Goal: Task Accomplishment & Management: Manage account settings

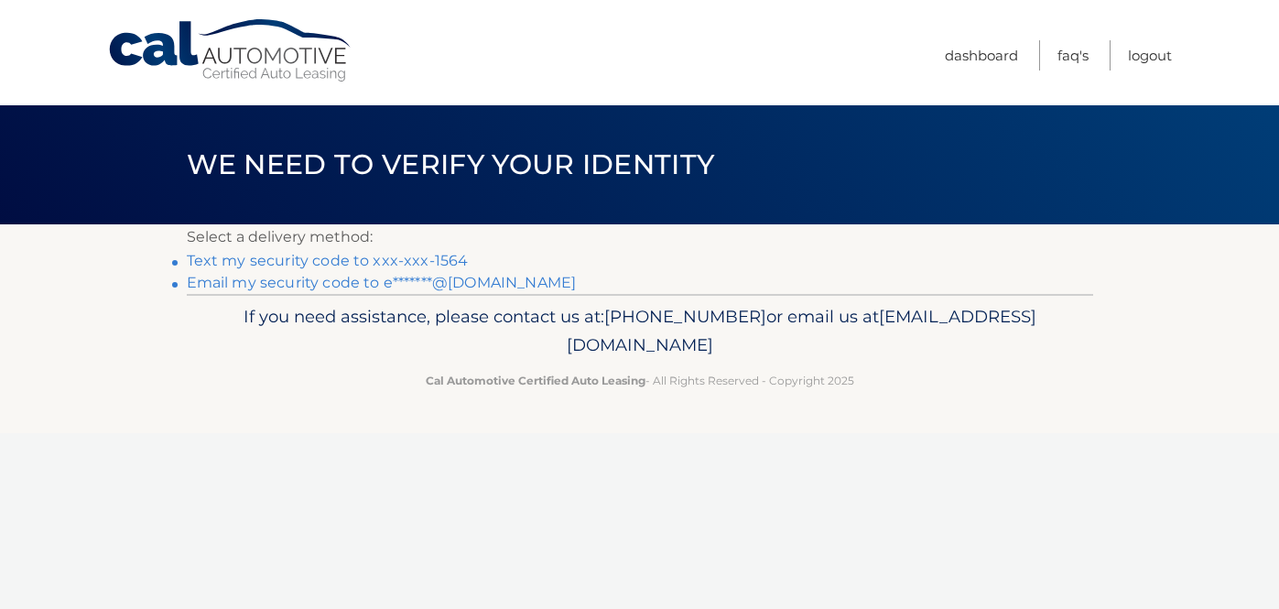
click at [438, 258] on link "Text my security code to xxx-xxx-1564" at bounding box center [328, 260] width 282 height 17
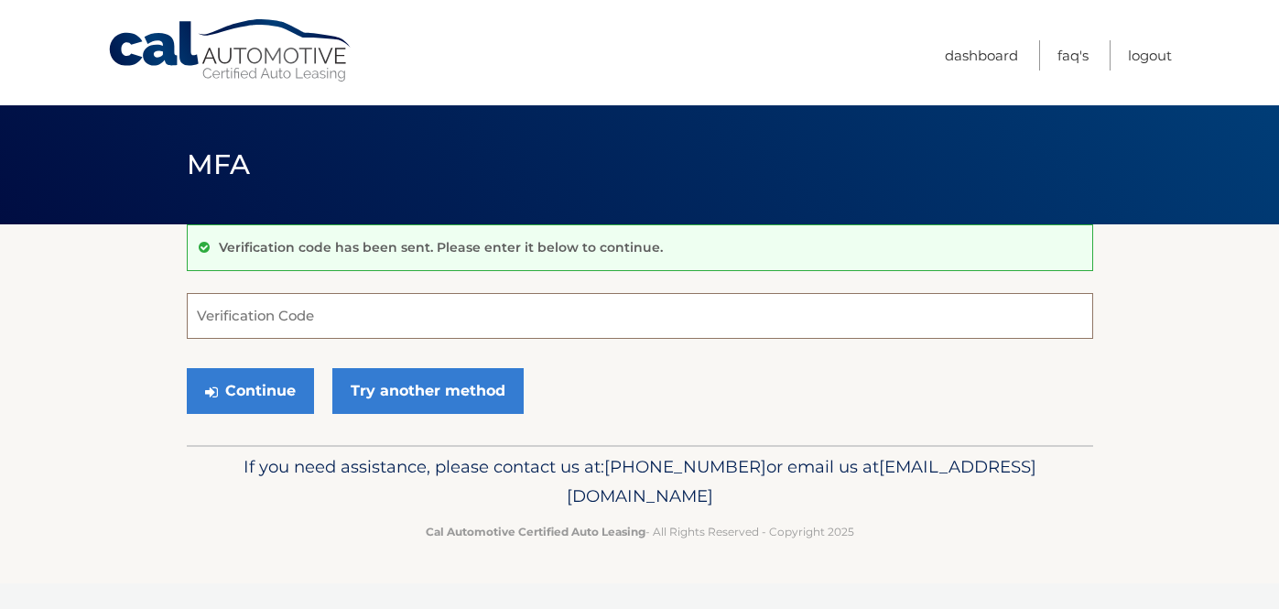
click at [424, 307] on input "Verification Code" at bounding box center [640, 316] width 906 height 46
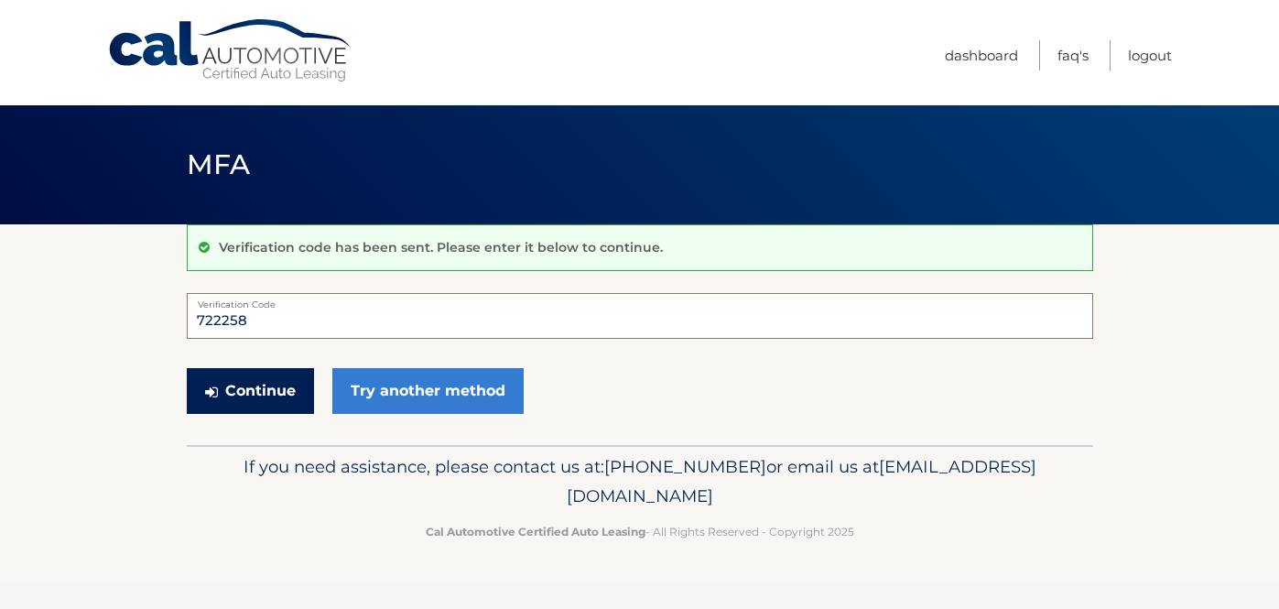
type input "722258"
click at [243, 383] on button "Continue" at bounding box center [250, 391] width 127 height 46
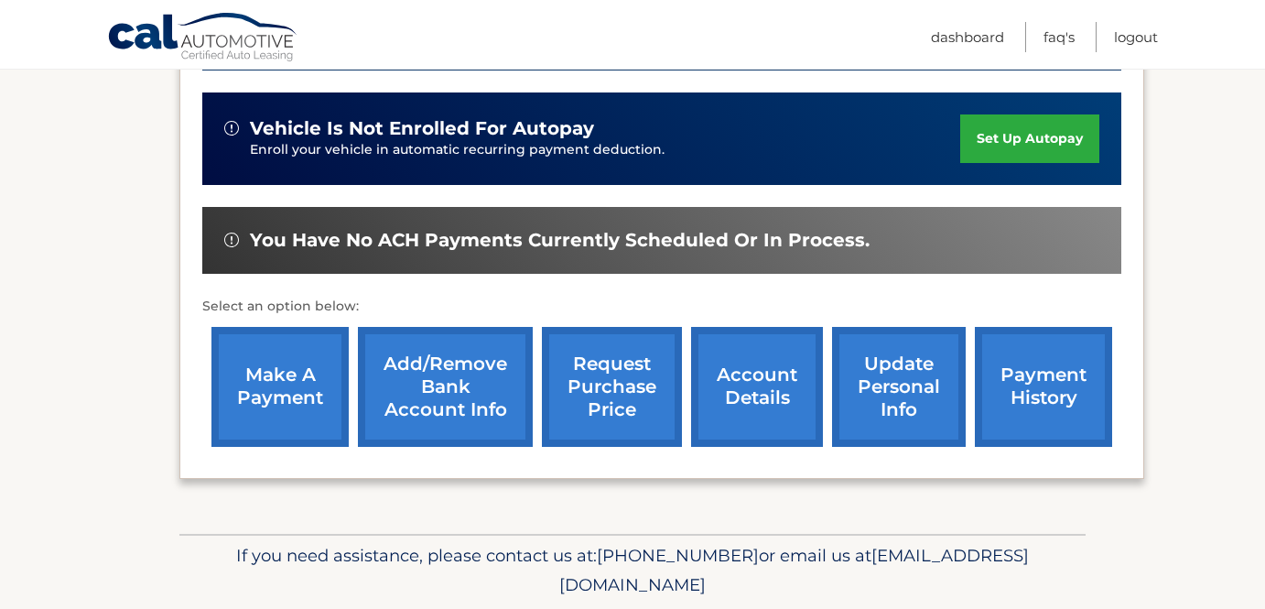
scroll to position [585, 0]
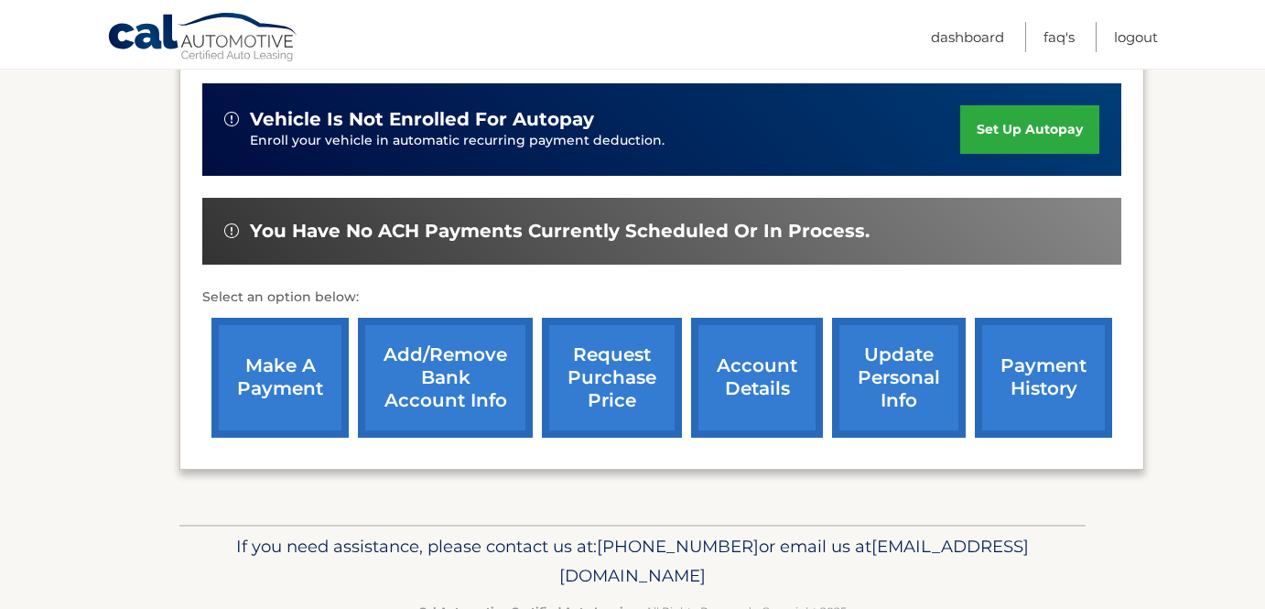
click at [1010, 364] on link "payment history" at bounding box center [1043, 378] width 137 height 120
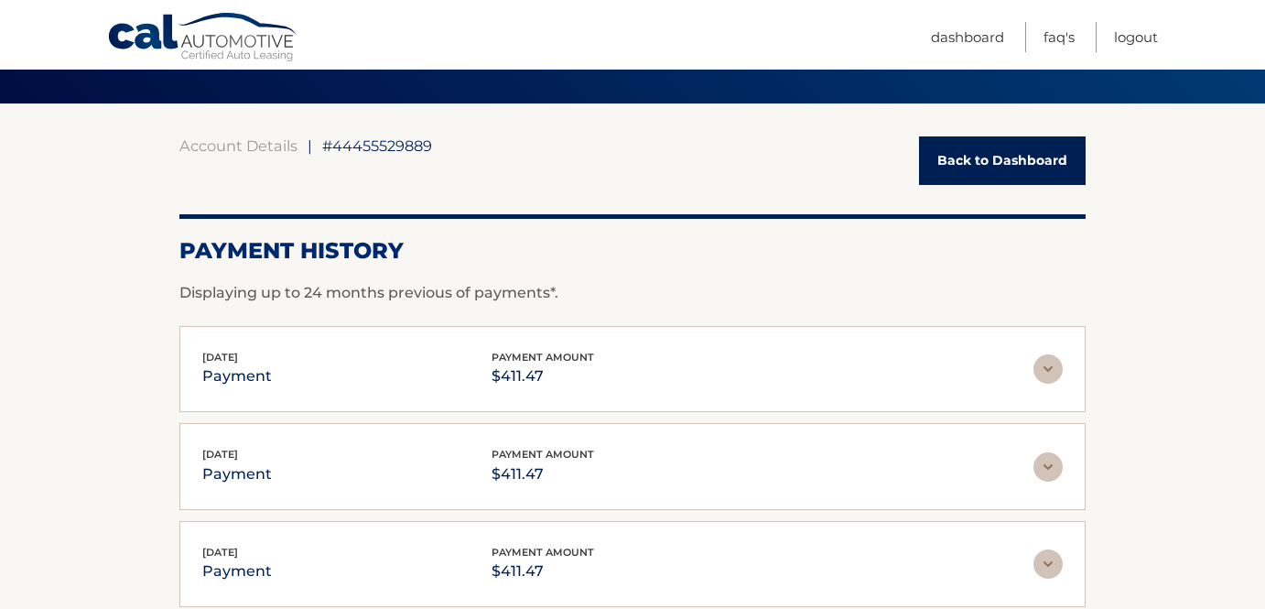
scroll to position [124, 0]
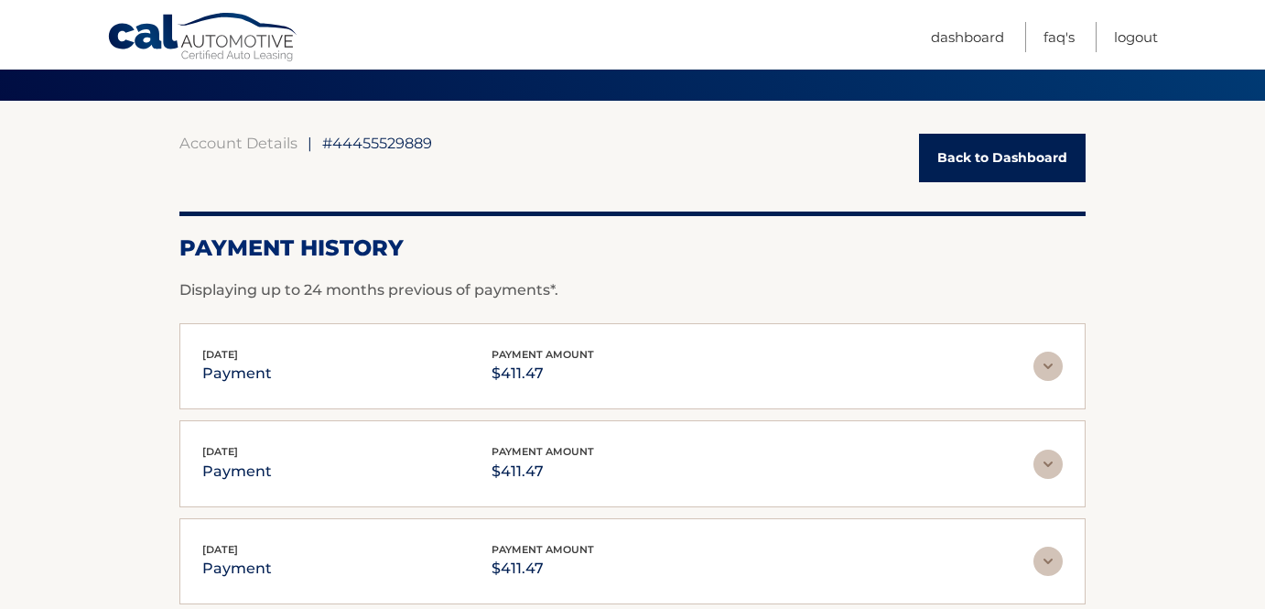
click at [1054, 372] on img at bounding box center [1047, 365] width 29 height 29
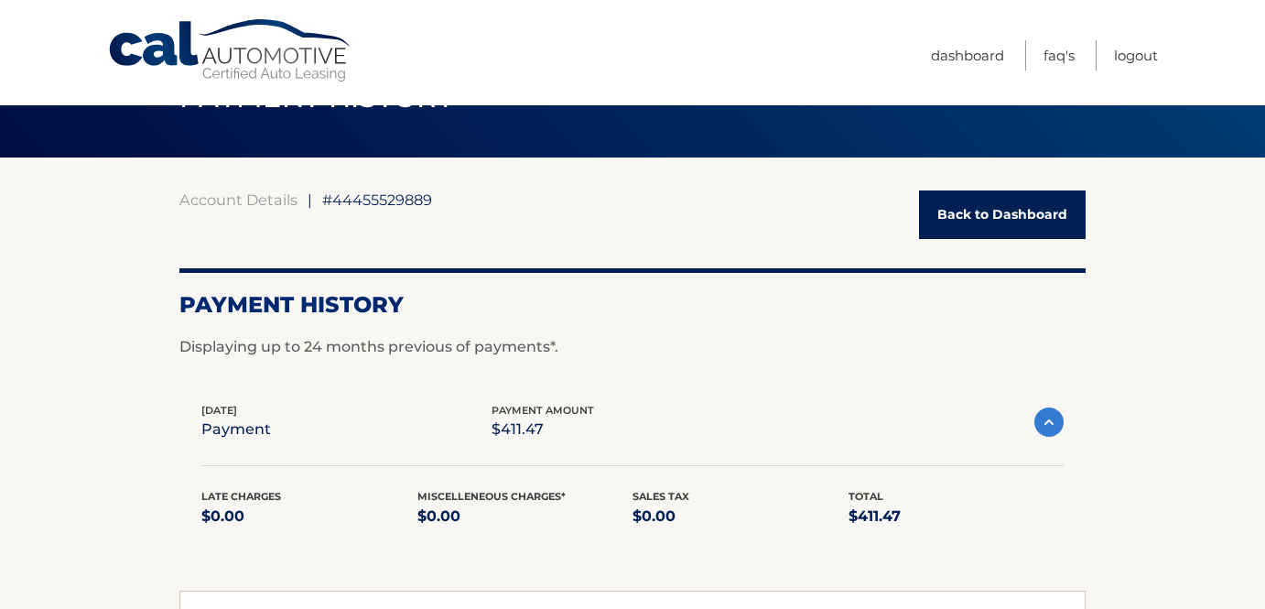
scroll to position [56, 0]
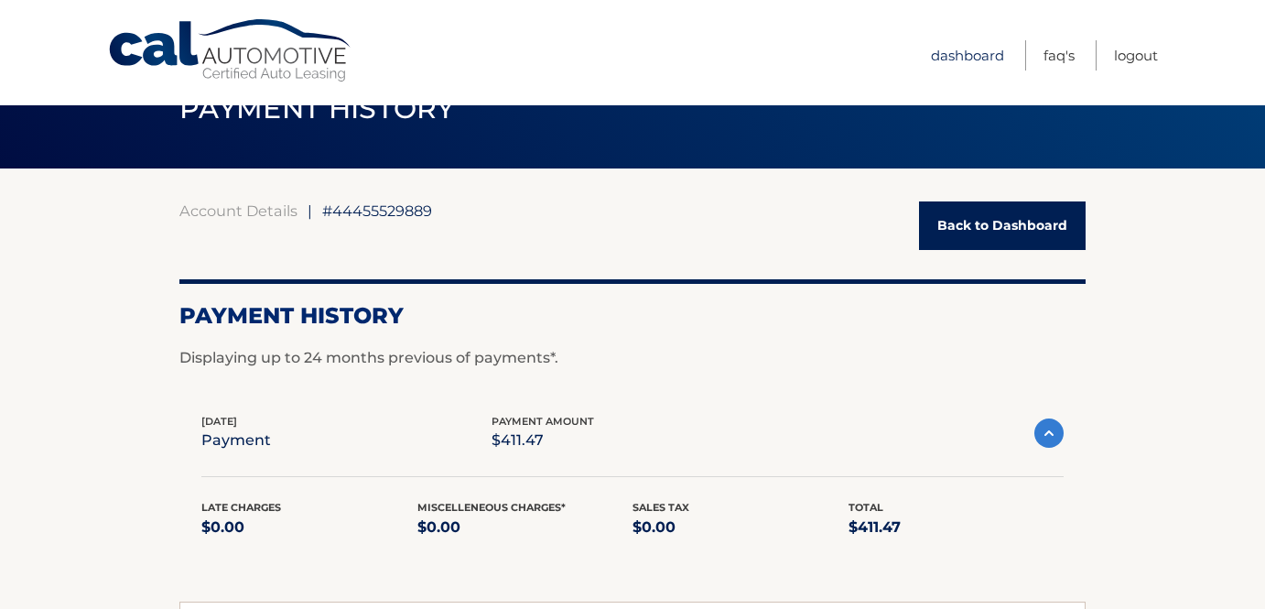
click at [964, 66] on link "Dashboard" at bounding box center [967, 55] width 73 height 30
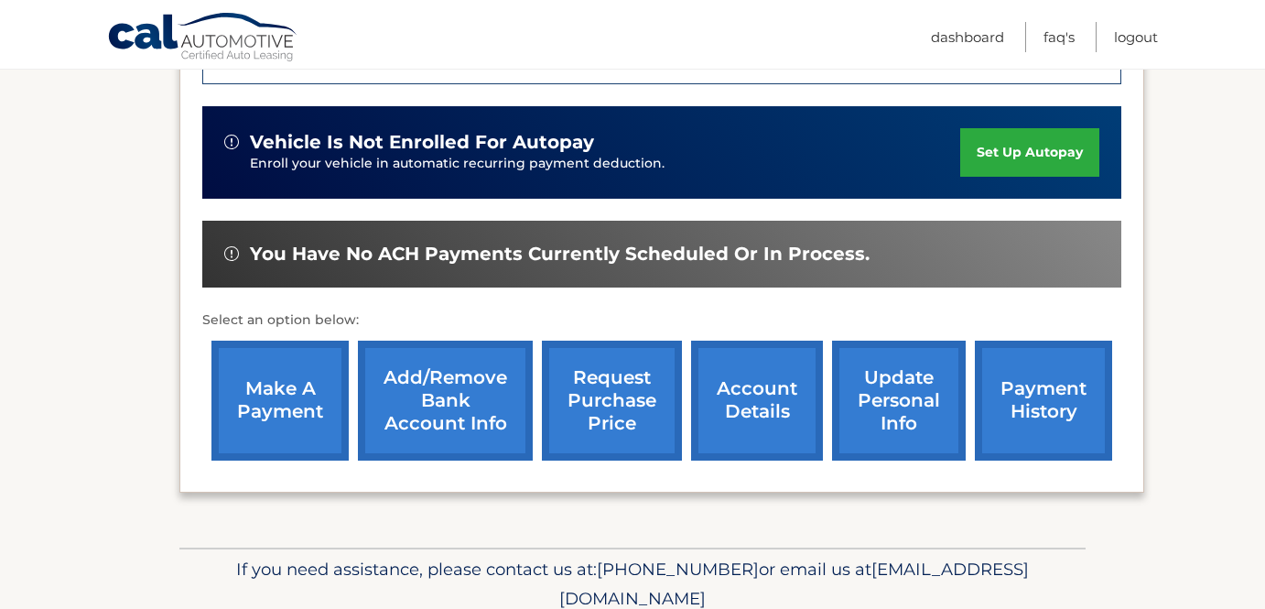
scroll to position [612, 0]
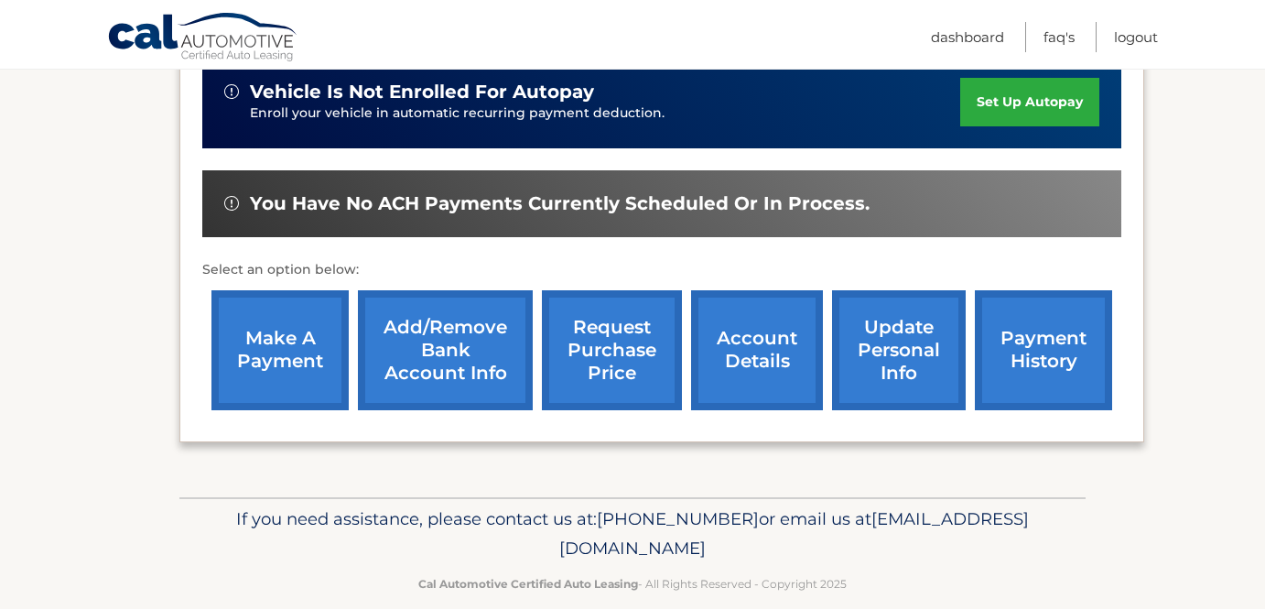
click at [755, 342] on link "account details" at bounding box center [757, 350] width 132 height 120
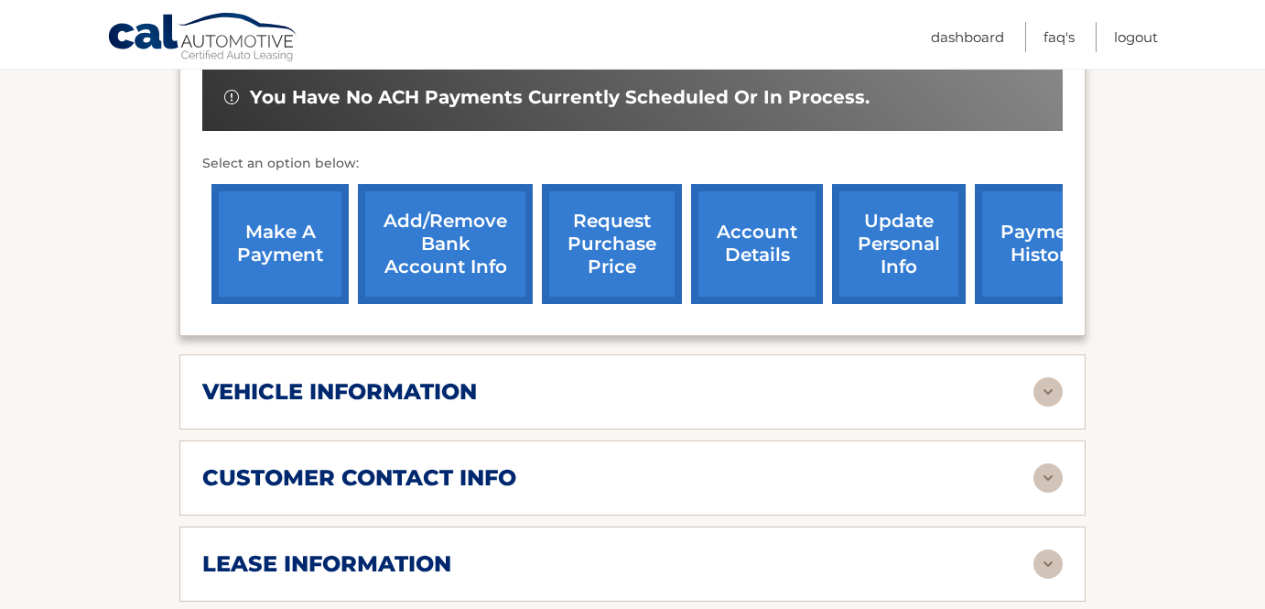
scroll to position [656, 0]
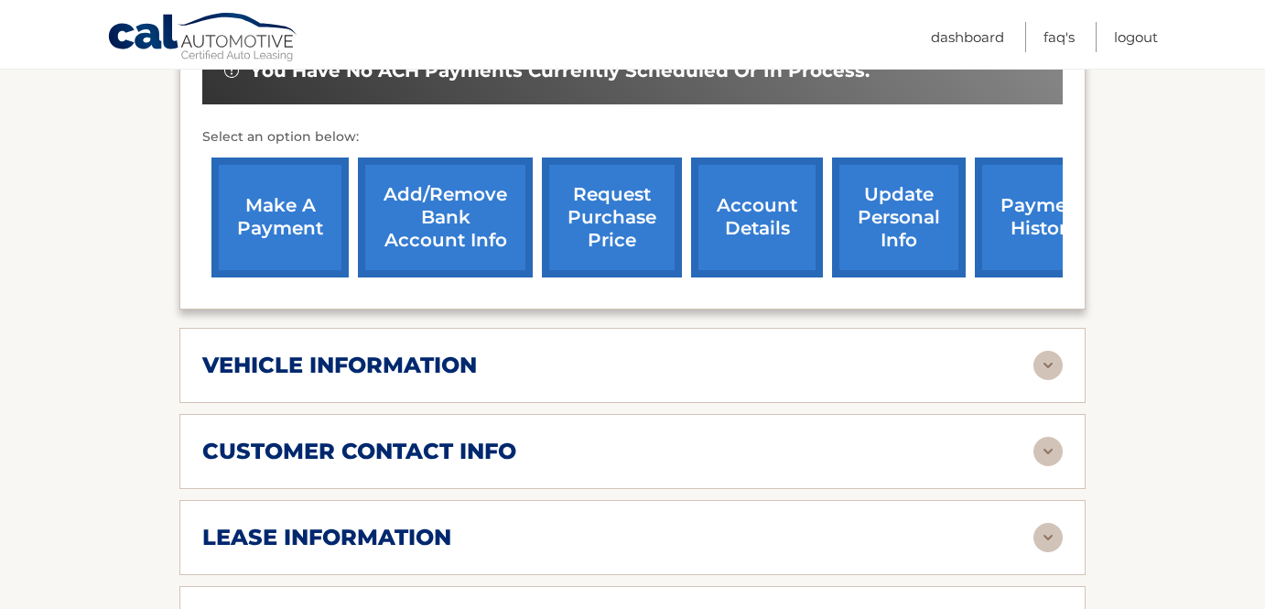
click at [767, 351] on div "vehicle information" at bounding box center [617, 364] width 831 height 27
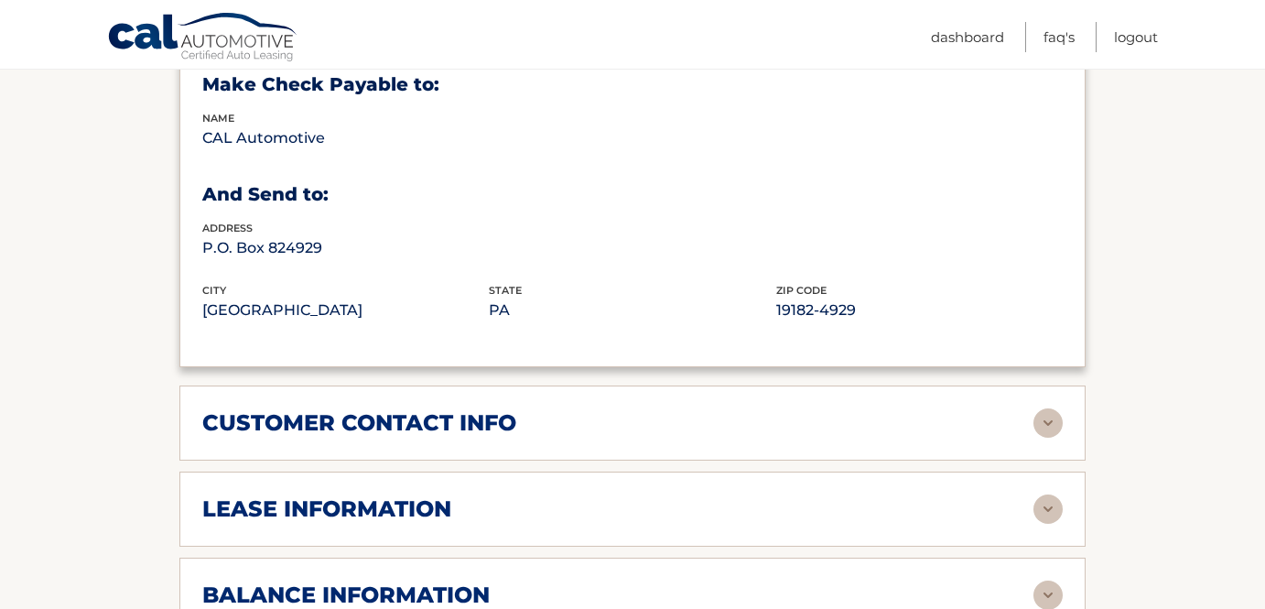
scroll to position [1173, 0]
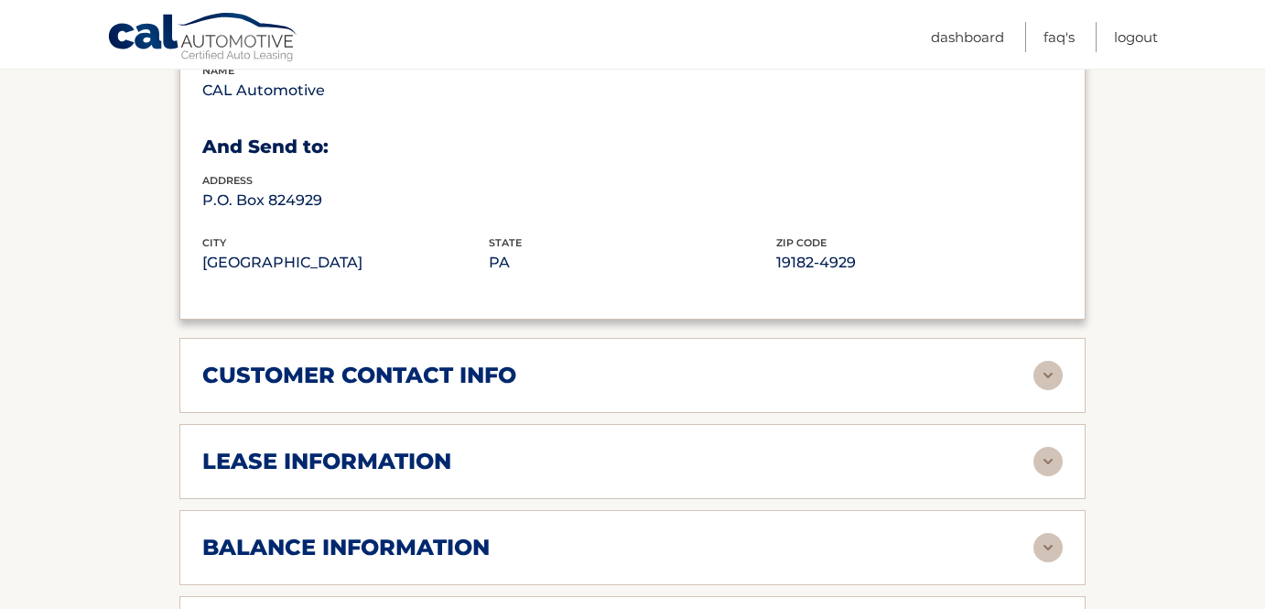
click at [740, 362] on div "customer contact info" at bounding box center [617, 375] width 831 height 27
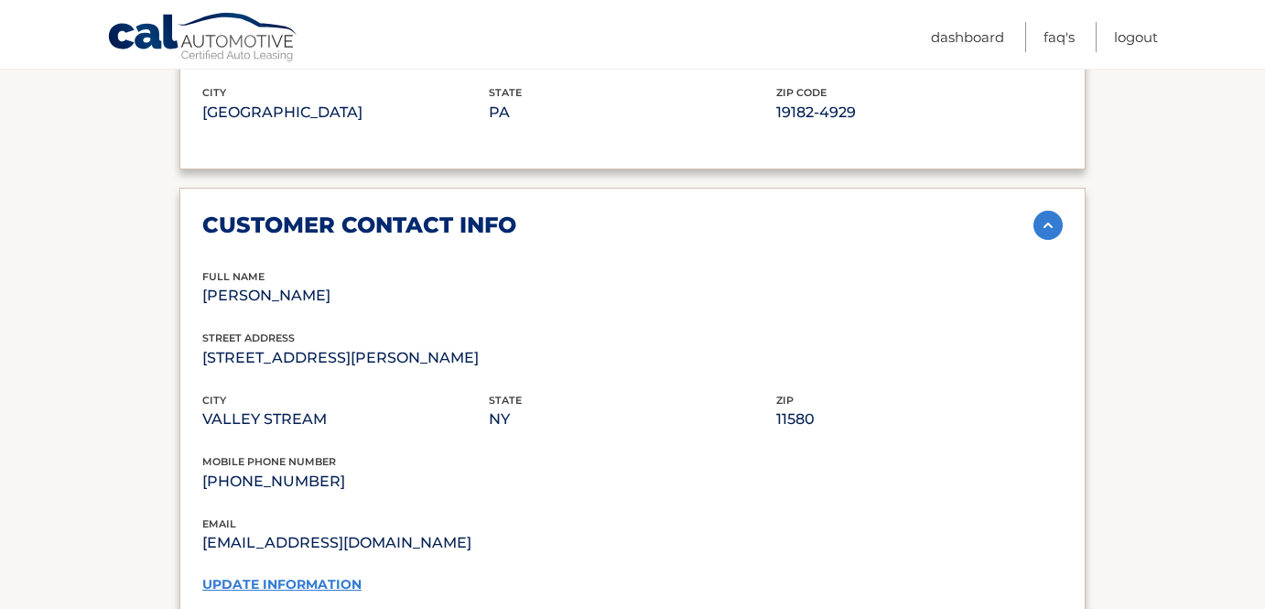
scroll to position [1398, 0]
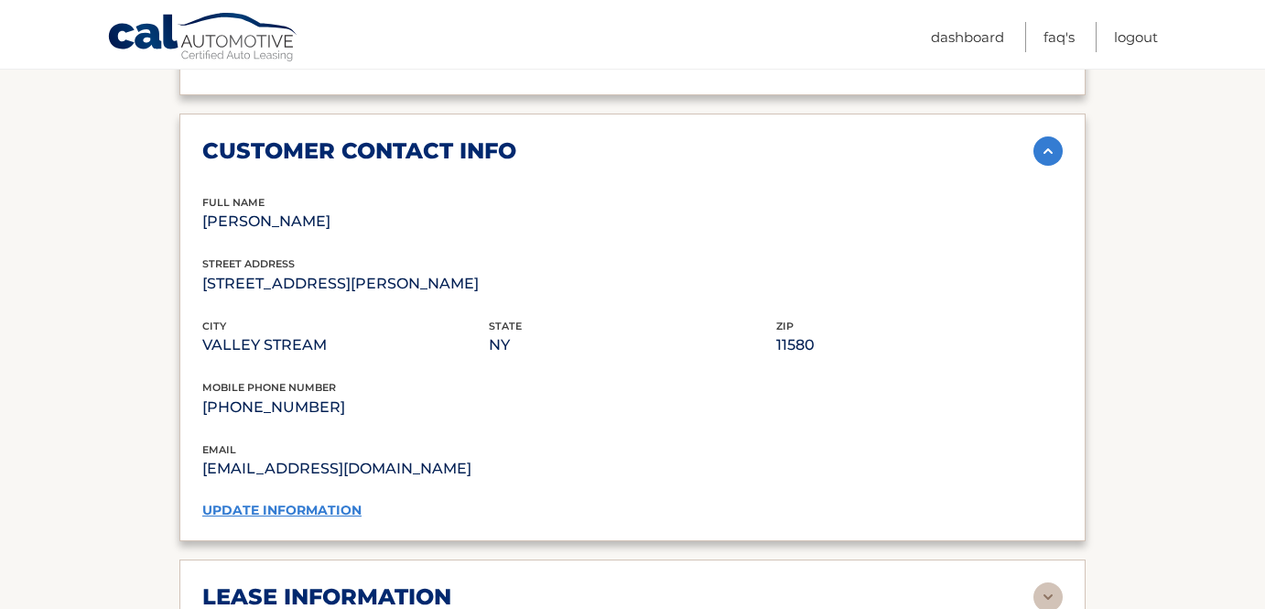
click at [315, 502] on link "update information" at bounding box center [281, 510] width 159 height 16
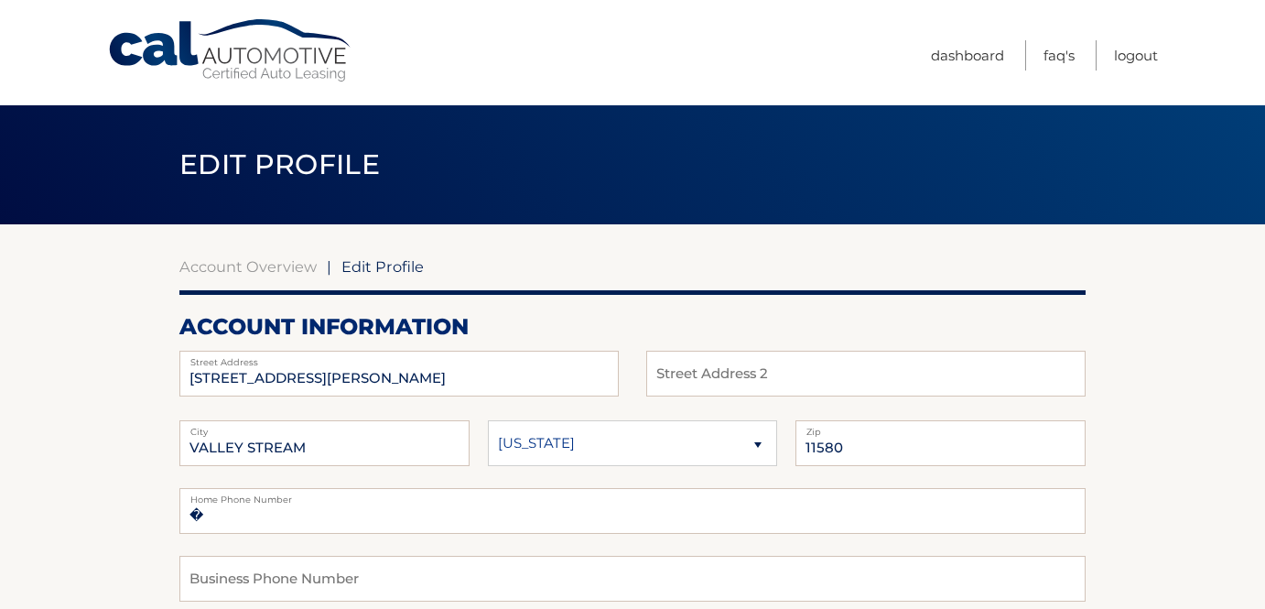
click at [501, 353] on label "Street Address" at bounding box center [398, 358] width 439 height 15
click at [479, 382] on input "107 s WALDINGER STREET" at bounding box center [398, 374] width 439 height 46
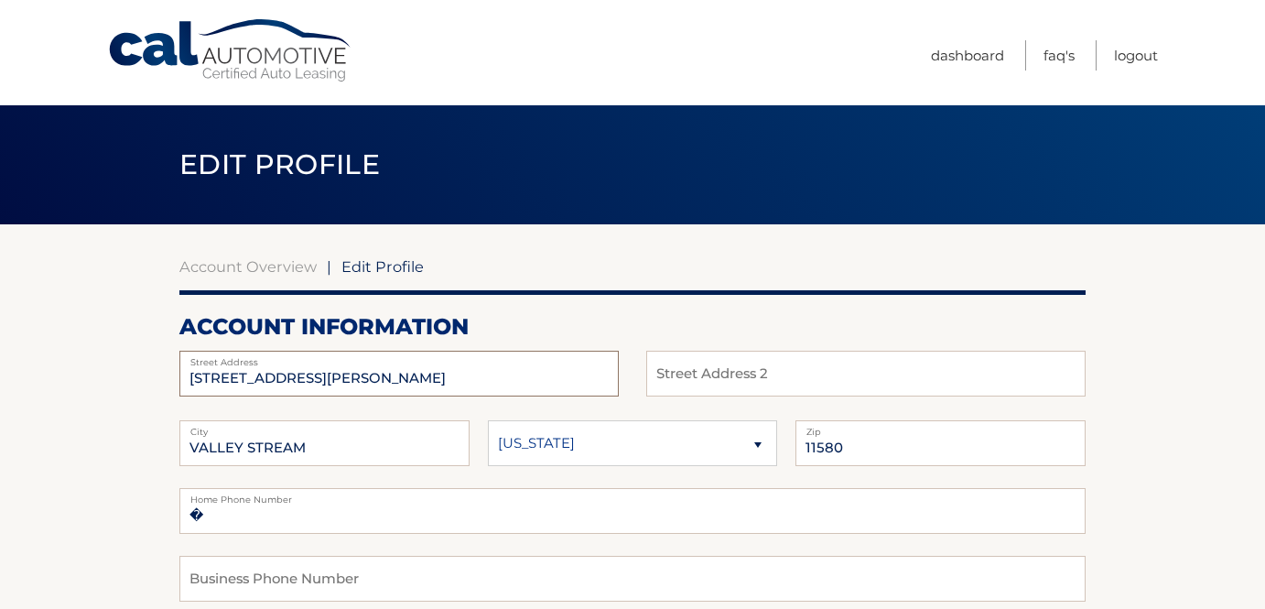
click at [479, 382] on input "107 s WALDINGER STREET" at bounding box center [398, 374] width 439 height 46
type input "25 Nassau Ave"
click at [1023, 358] on input "text" at bounding box center [865, 374] width 439 height 46
type input "Apt 1"
click at [442, 465] on input "VALLEY STREAM" at bounding box center [324, 443] width 290 height 46
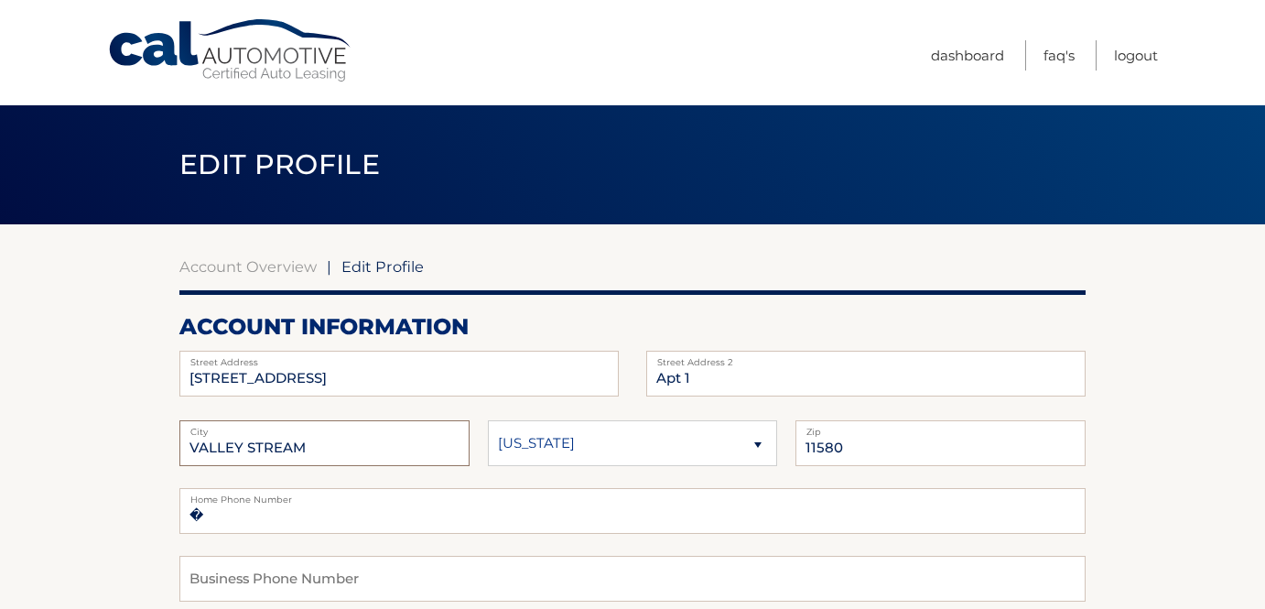
click at [442, 465] on input "VALLEY STREAM" at bounding box center [324, 443] width 290 height 46
type input "Glen Cove"
click at [873, 462] on input "11580" at bounding box center [940, 443] width 290 height 46
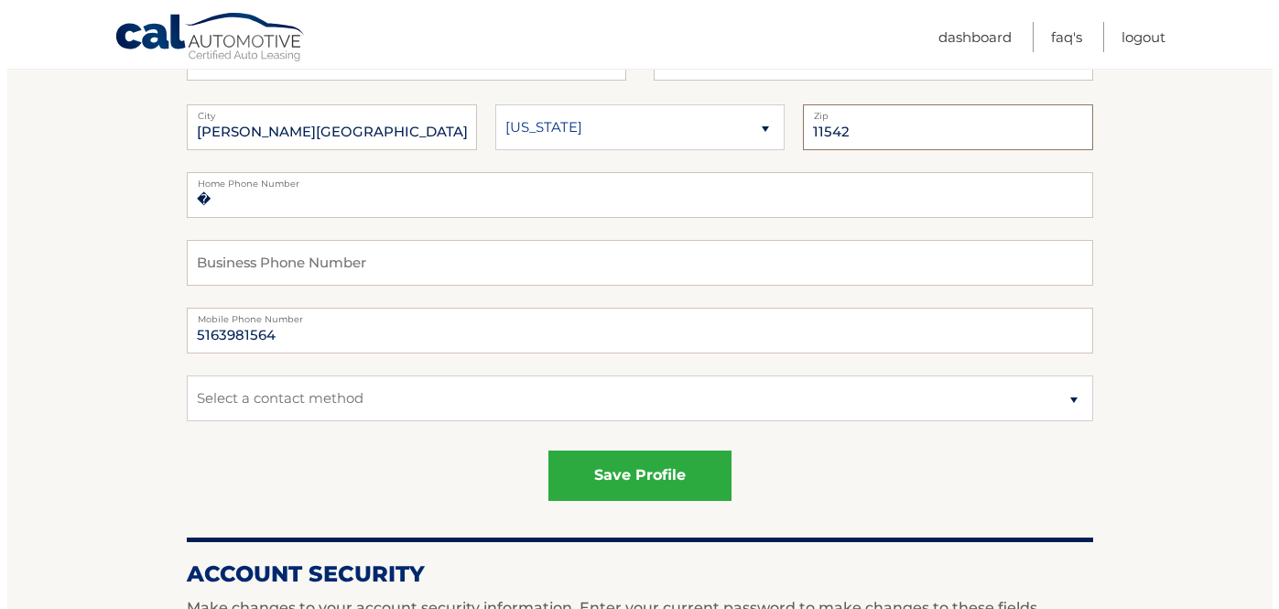
scroll to position [361, 0]
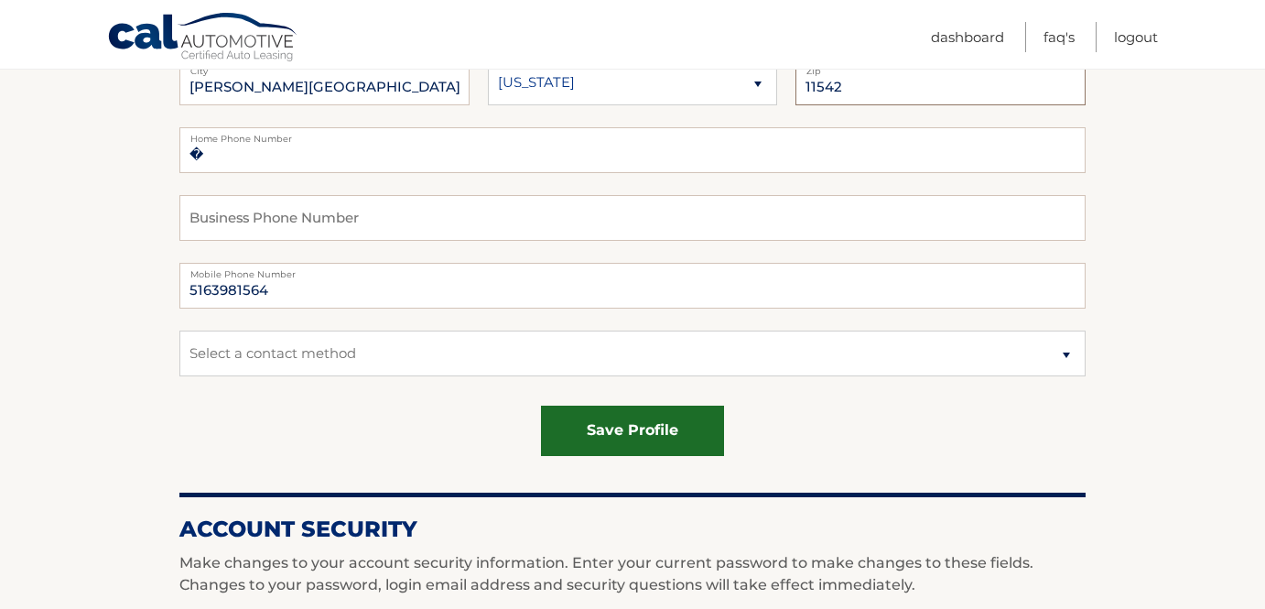
type input "11542"
click at [658, 429] on button "save profile" at bounding box center [632, 430] width 183 height 50
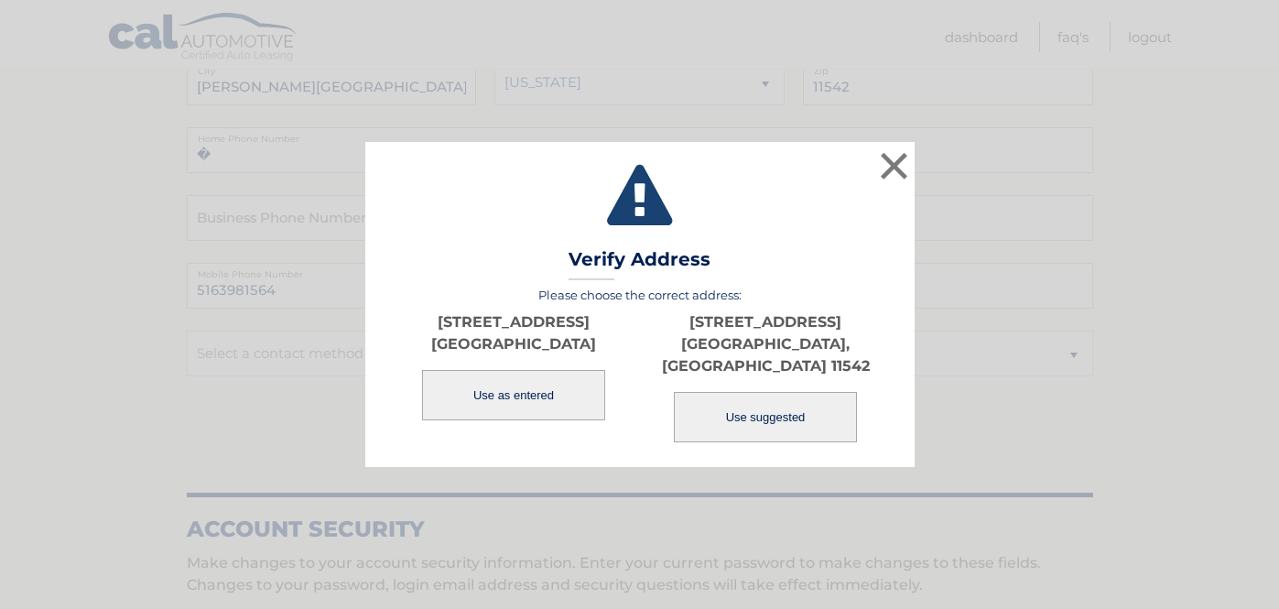
click at [773, 410] on button "Use suggested" at bounding box center [765, 417] width 183 height 50
type input "25 NASSAU AVE"
type input "GLEN COVE"
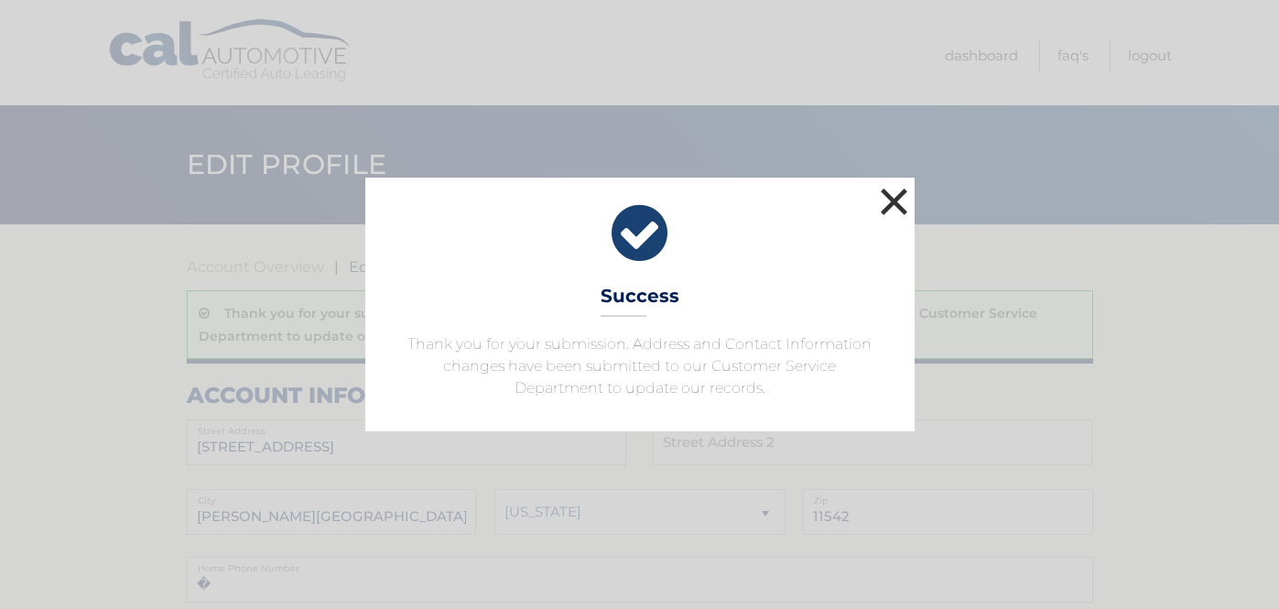
click at [890, 196] on button "×" at bounding box center [894, 201] width 37 height 37
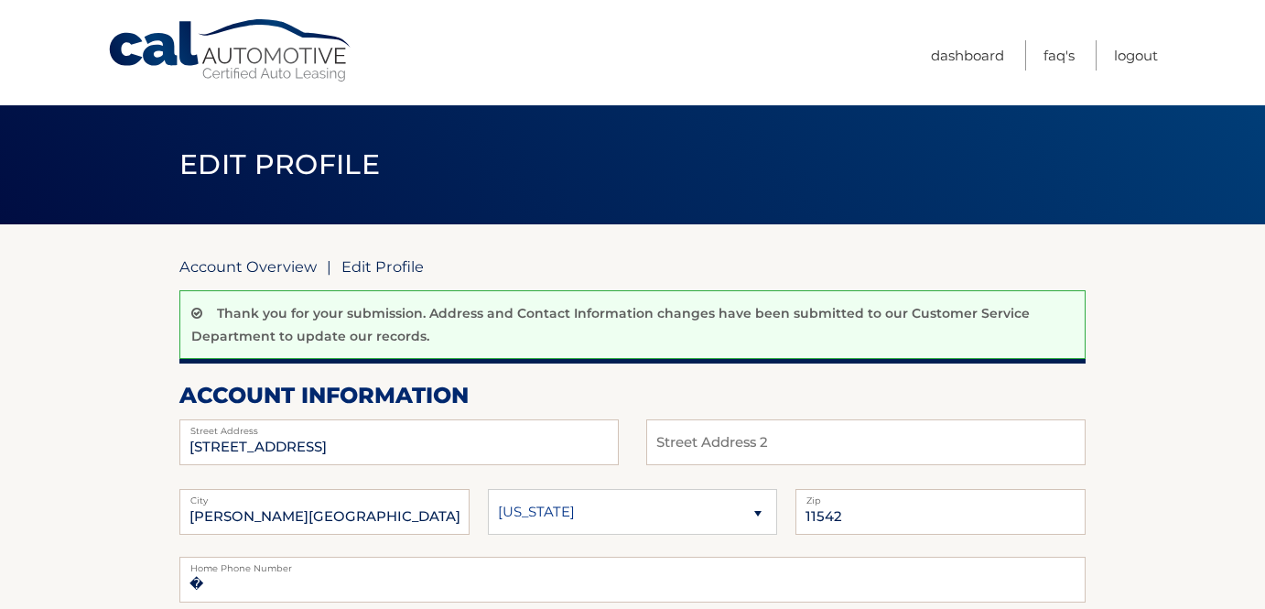
click at [294, 267] on link "Account Overview" at bounding box center [247, 266] width 137 height 18
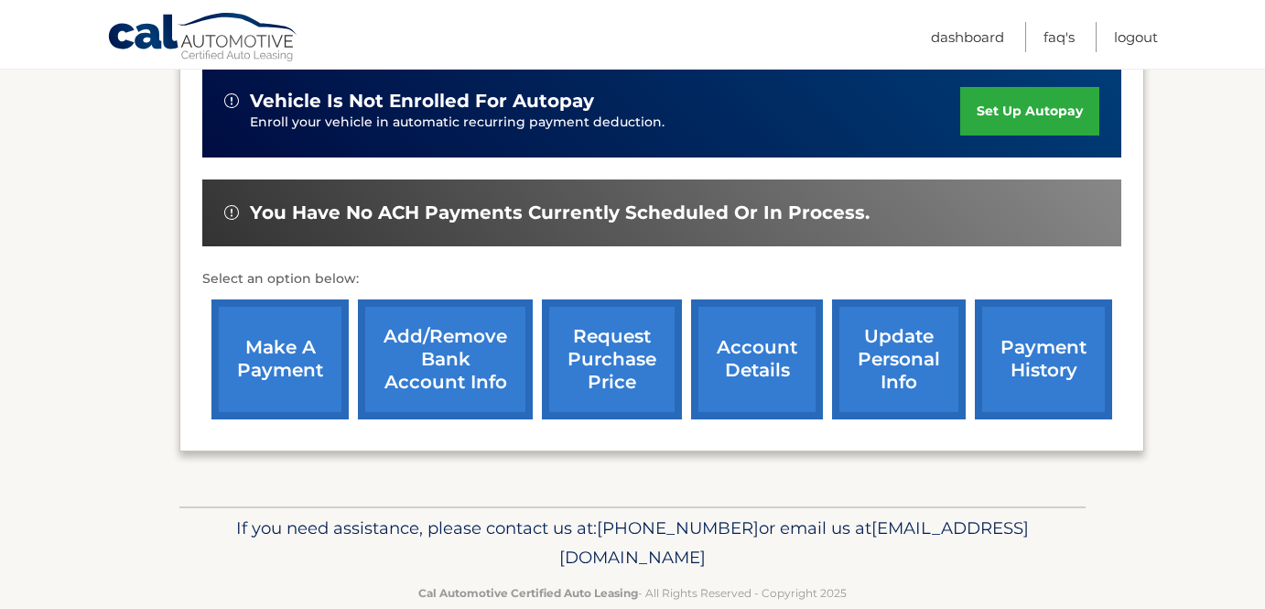
scroll to position [612, 0]
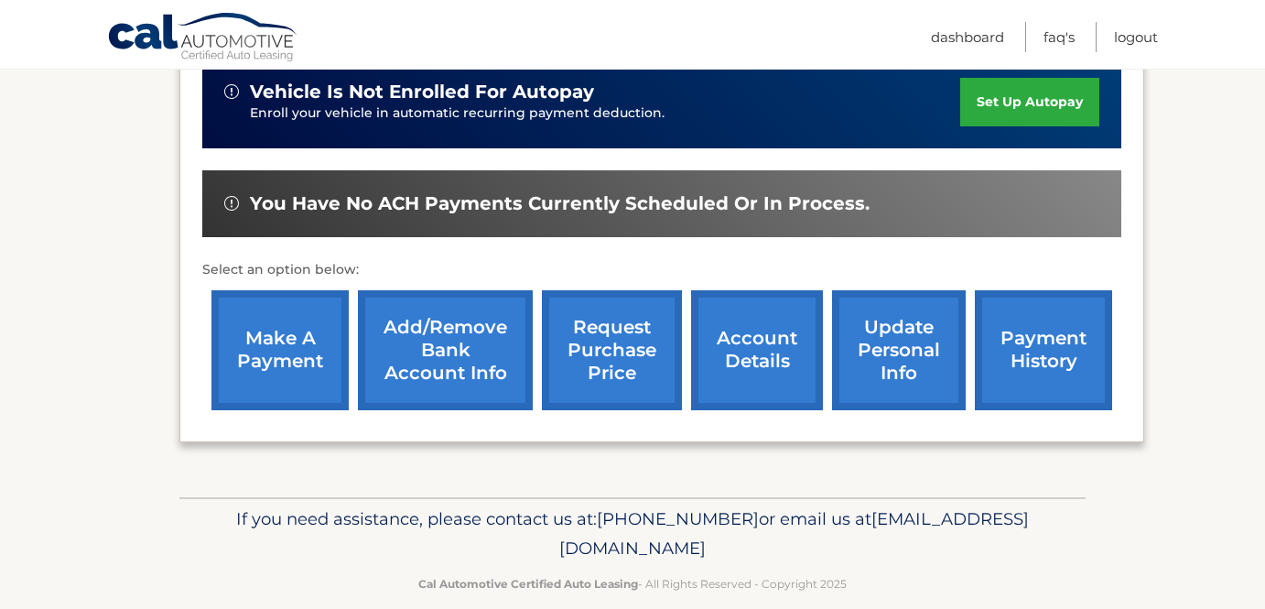
click at [785, 334] on link "account details" at bounding box center [757, 350] width 132 height 120
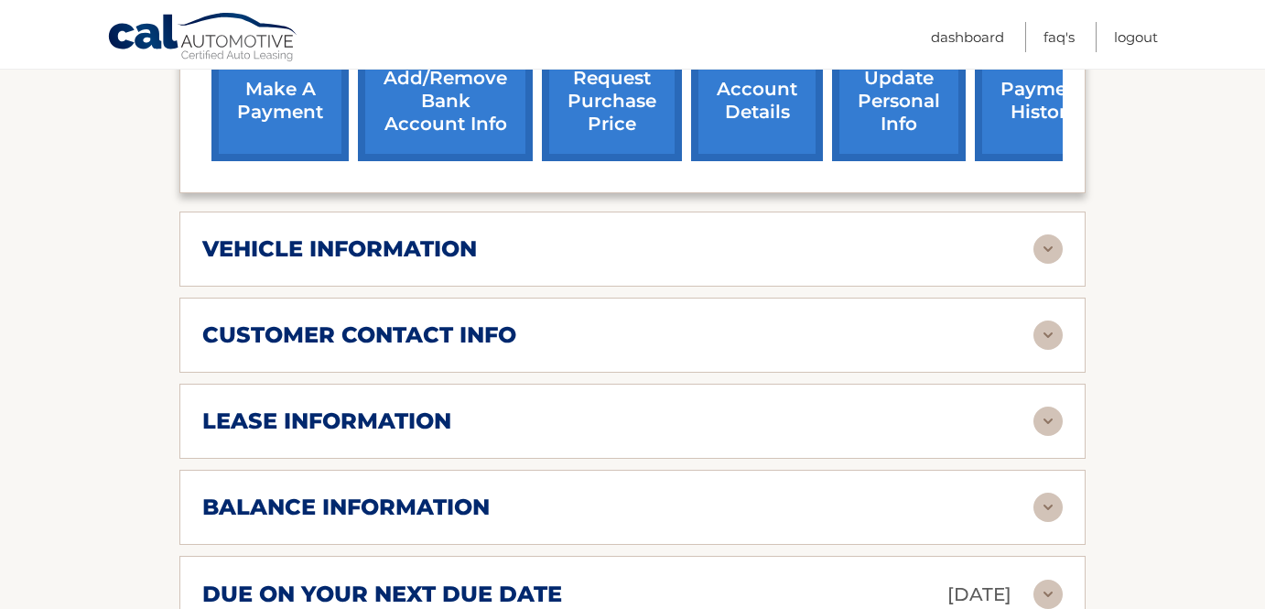
scroll to position [784, 0]
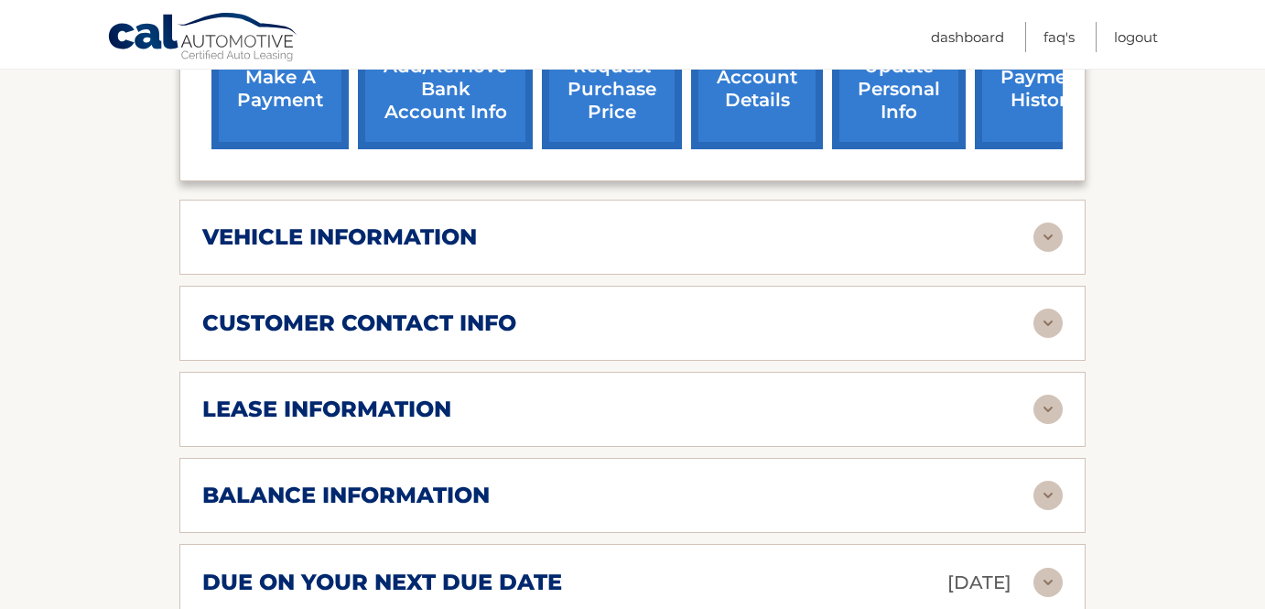
click at [874, 309] on div "customer contact info" at bounding box center [617, 322] width 831 height 27
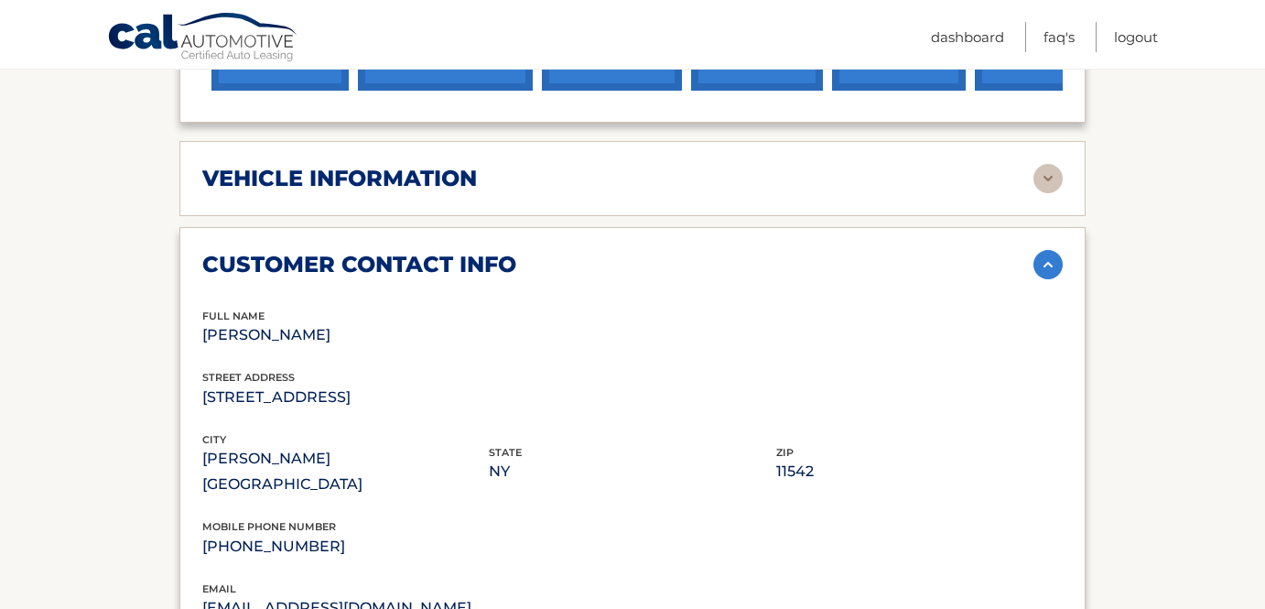
scroll to position [805, 0]
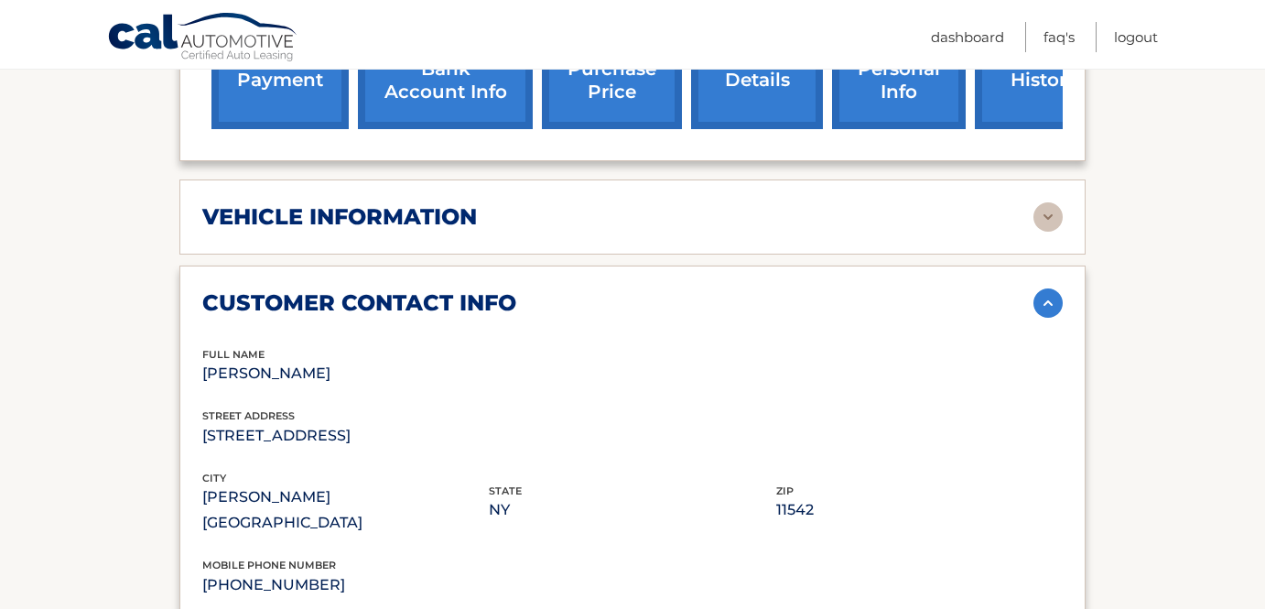
click at [859, 208] on div "vehicle information vehicle Year 2022 vehicle make Subaru vehicle model Crosstr…" at bounding box center [632, 216] width 906 height 75
click at [1000, 204] on div "vehicle information" at bounding box center [632, 216] width 860 height 29
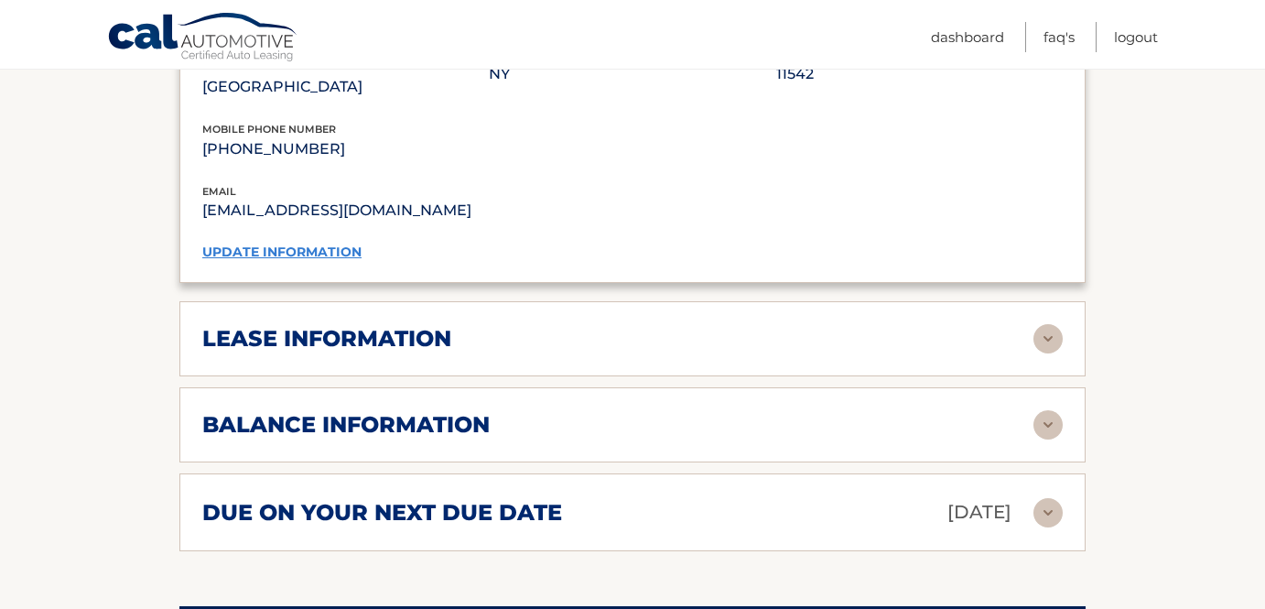
scroll to position [1760, 0]
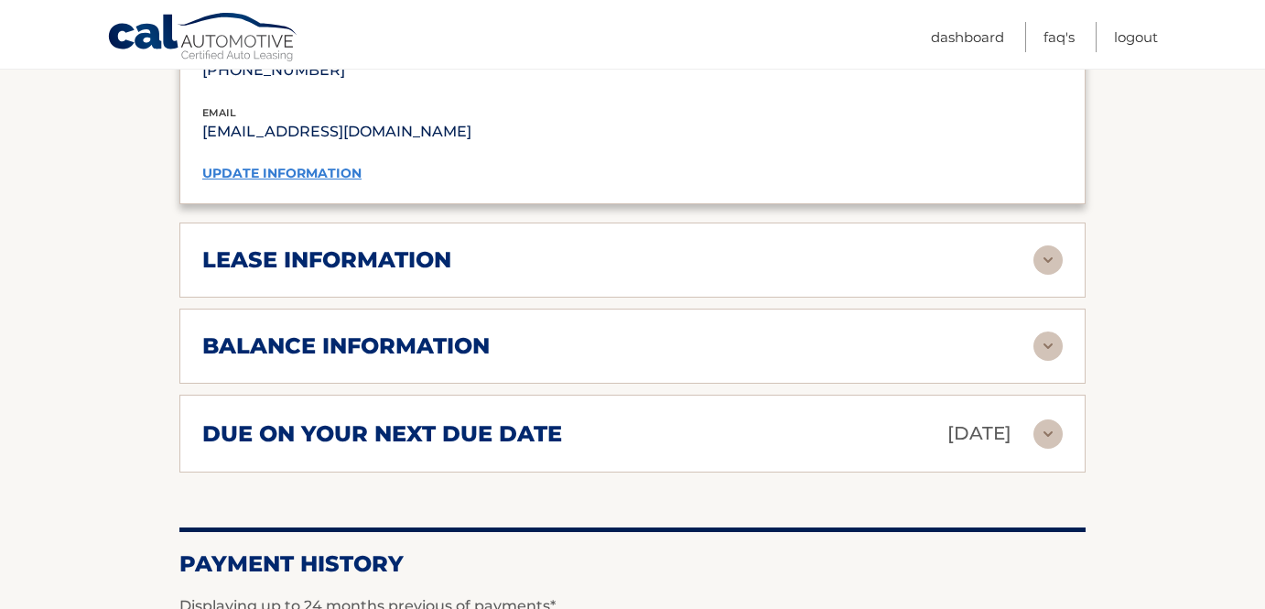
click at [665, 246] on div "lease information" at bounding box center [617, 259] width 831 height 27
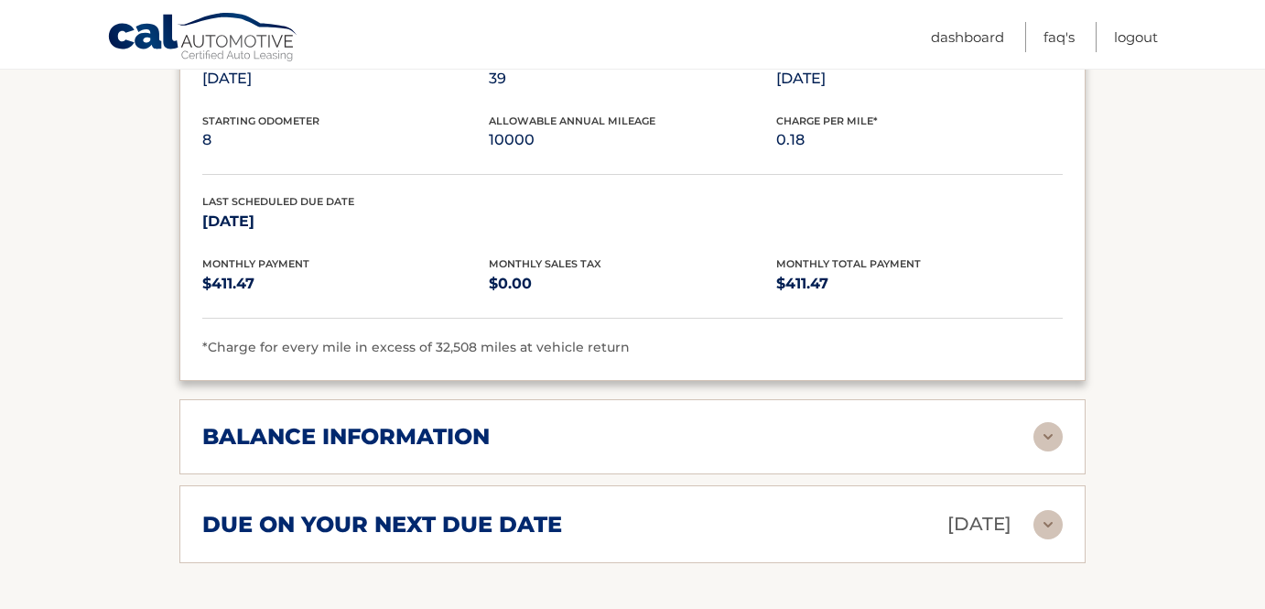
scroll to position [2020, 0]
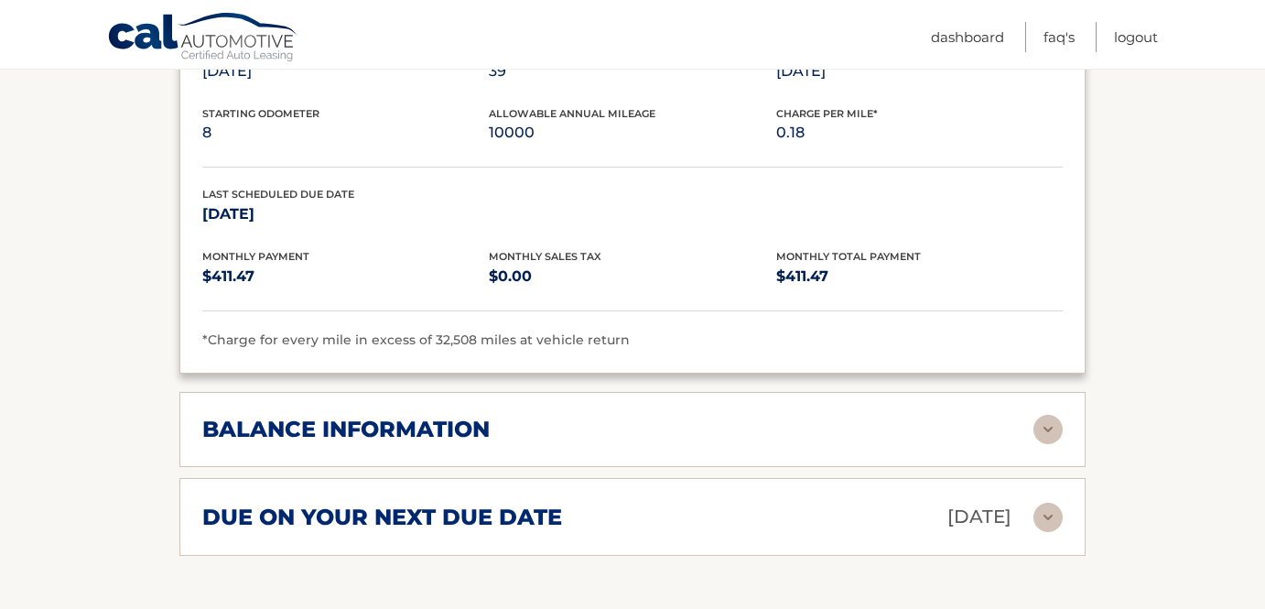
click at [713, 416] on div "balance information" at bounding box center [617, 429] width 831 height 27
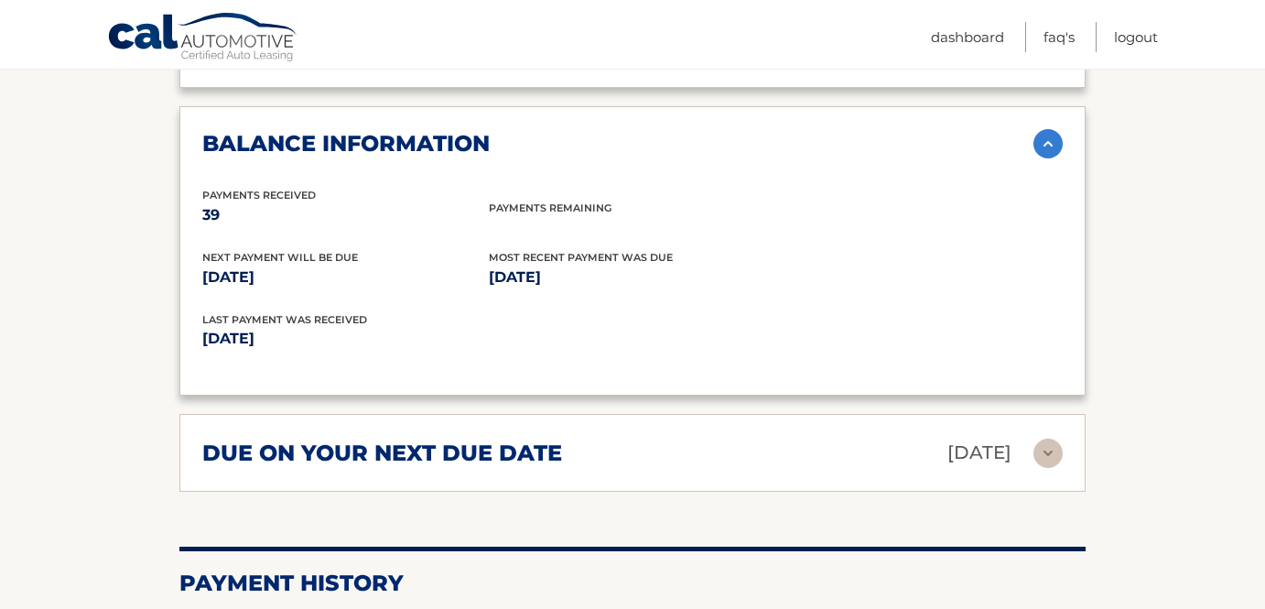
scroll to position [2307, 0]
click at [699, 436] on div "due on your next due date Sep 18, 2025" at bounding box center [617, 452] width 831 height 32
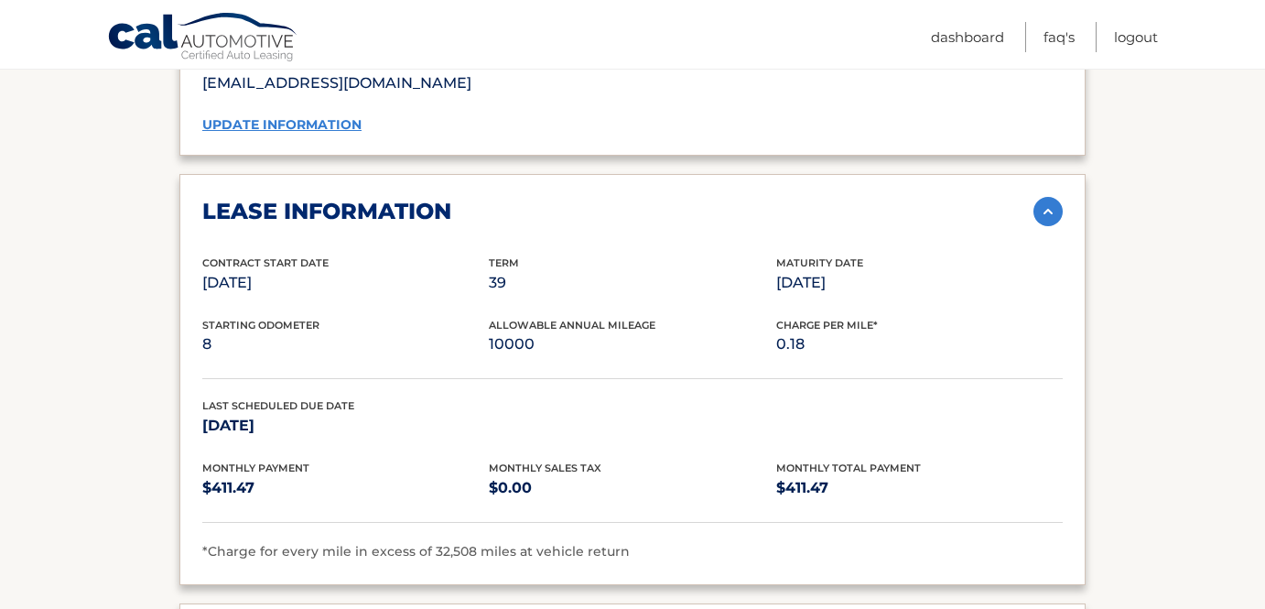
scroll to position [1785, 0]
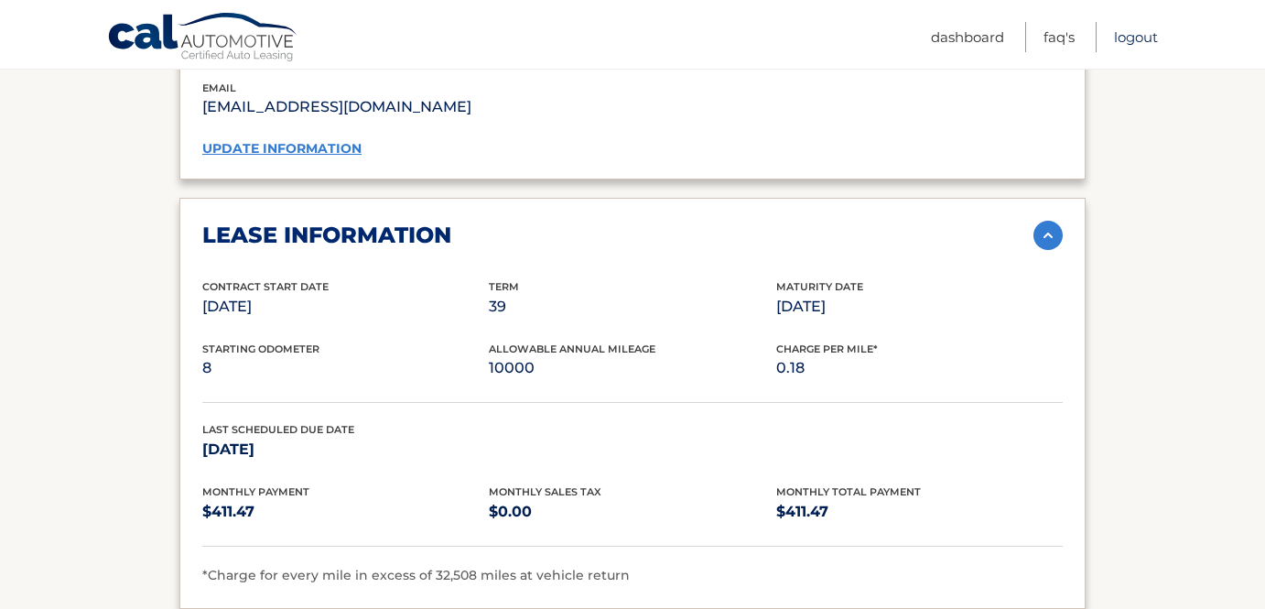
click at [1129, 44] on link "Logout" at bounding box center [1136, 37] width 44 height 30
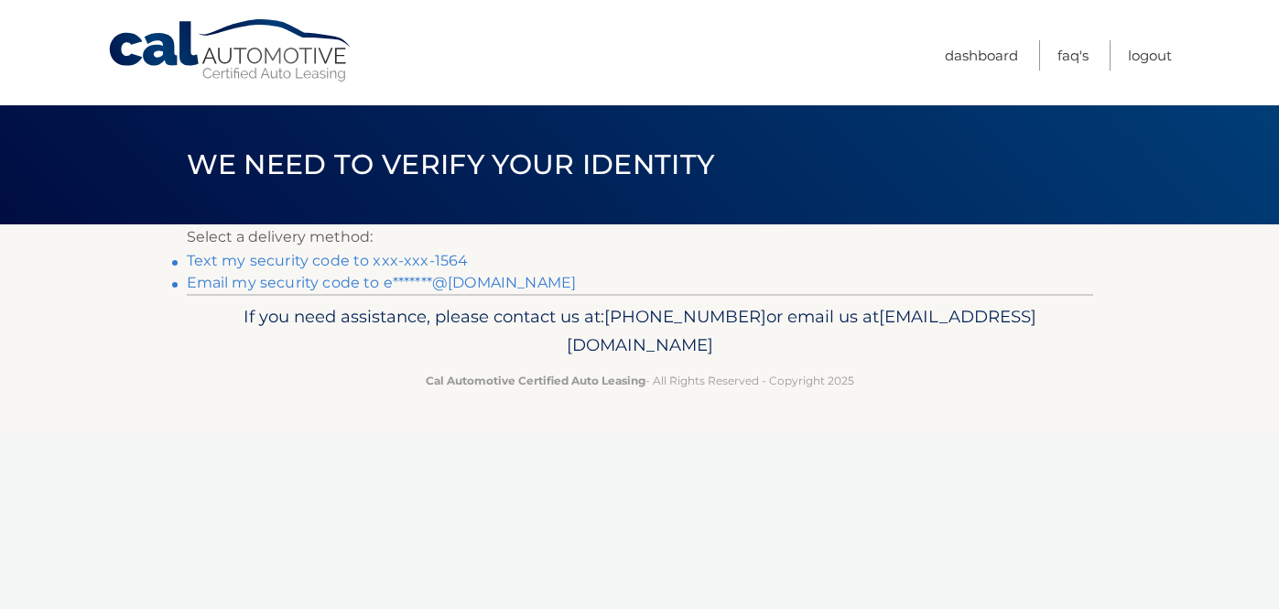
click at [387, 257] on link "Text my security code to xxx-xxx-1564" at bounding box center [328, 260] width 282 height 17
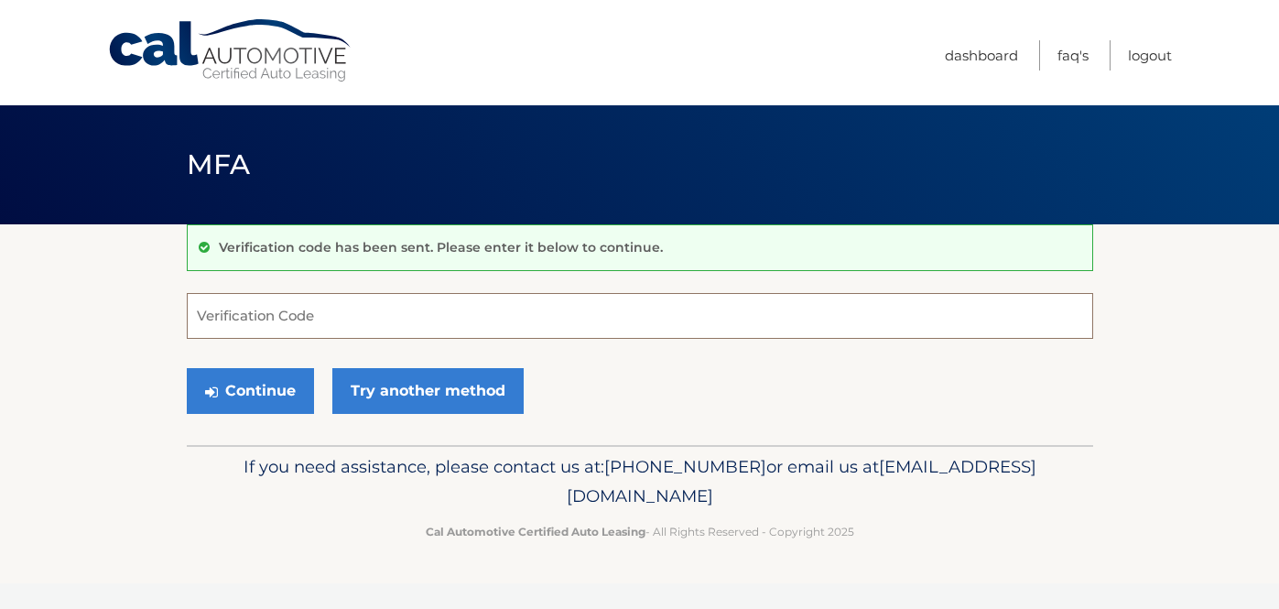
click at [681, 315] on input "Verification Code" at bounding box center [640, 316] width 906 height 46
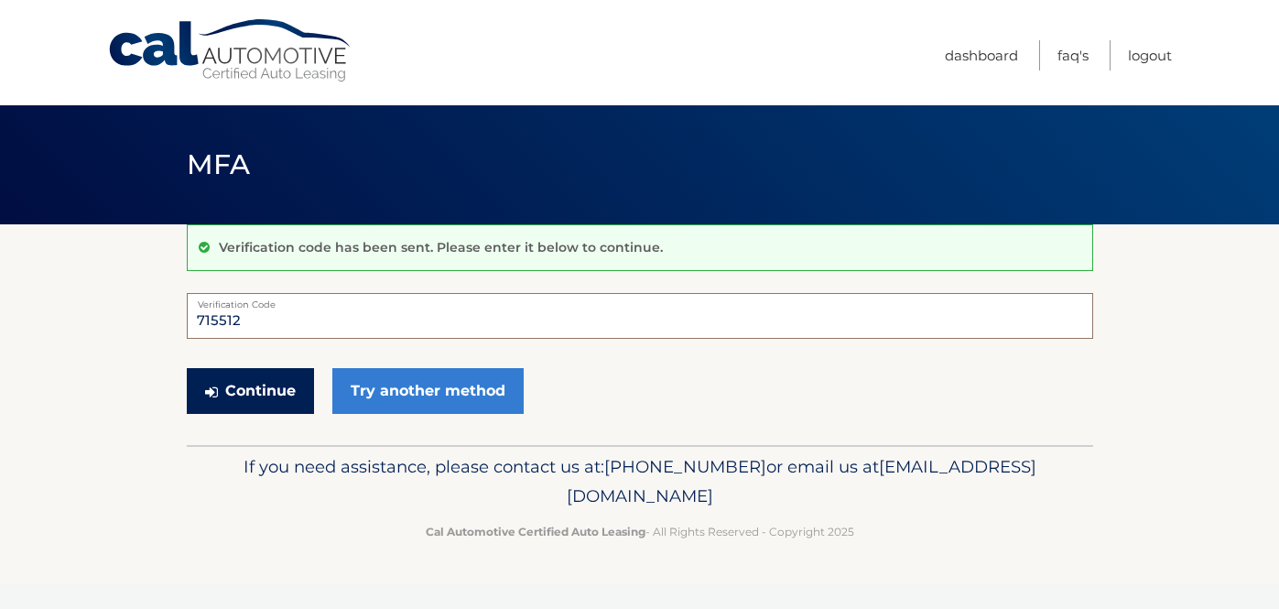
type input "715512"
click at [247, 400] on button "Continue" at bounding box center [250, 391] width 127 height 46
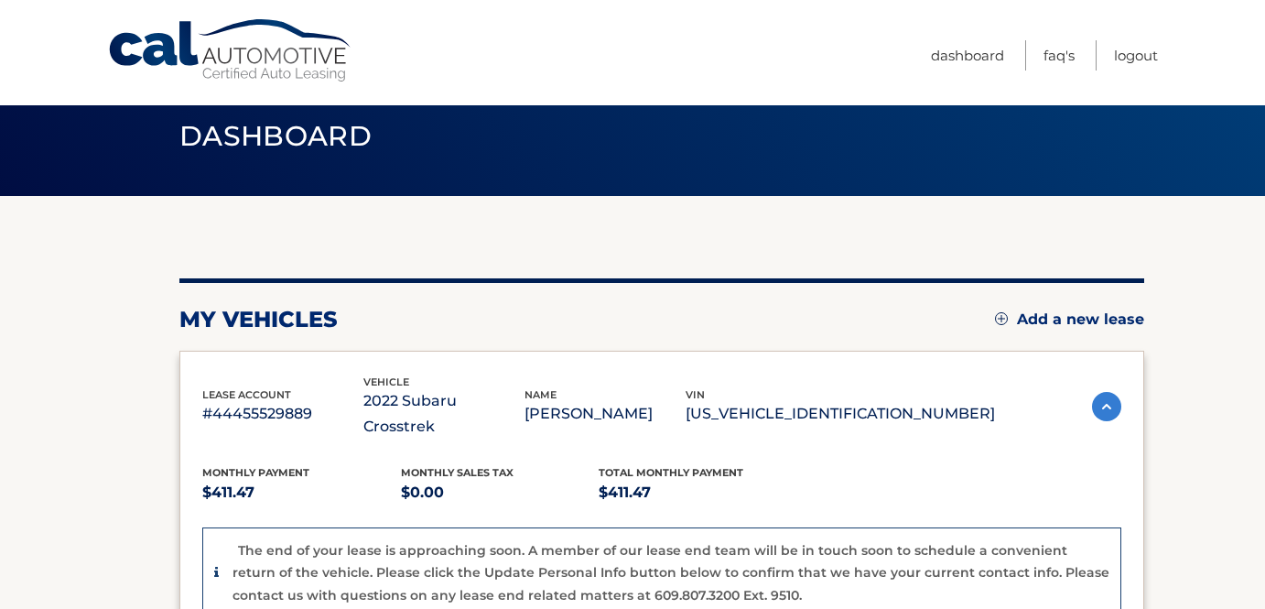
scroll to position [39, 0]
